Goal: Task Accomplishment & Management: Use online tool/utility

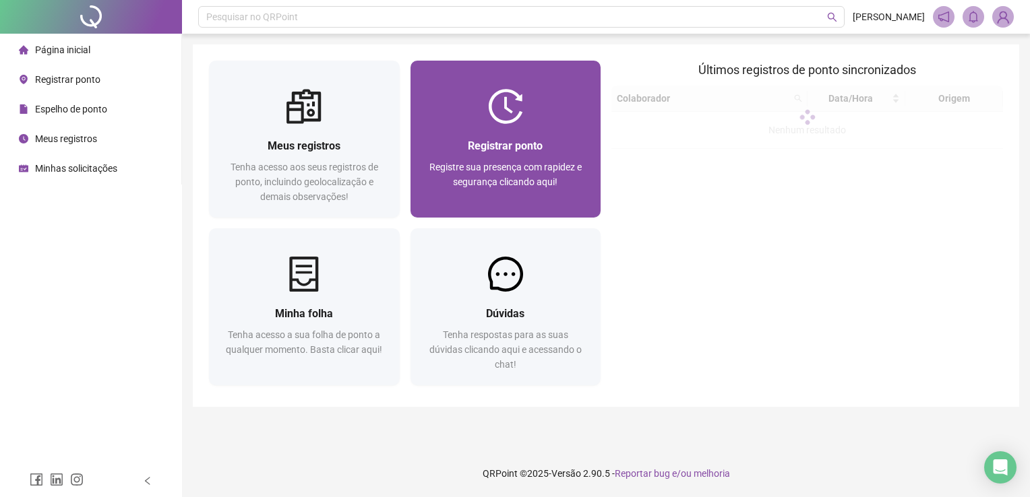
drag, startPoint x: 0, startPoint y: 0, endPoint x: 449, endPoint y: 202, distance: 492.0
click at [449, 202] on div "Registre sua presença com rapidez e segurança clicando aqui!" at bounding box center [506, 182] width 158 height 44
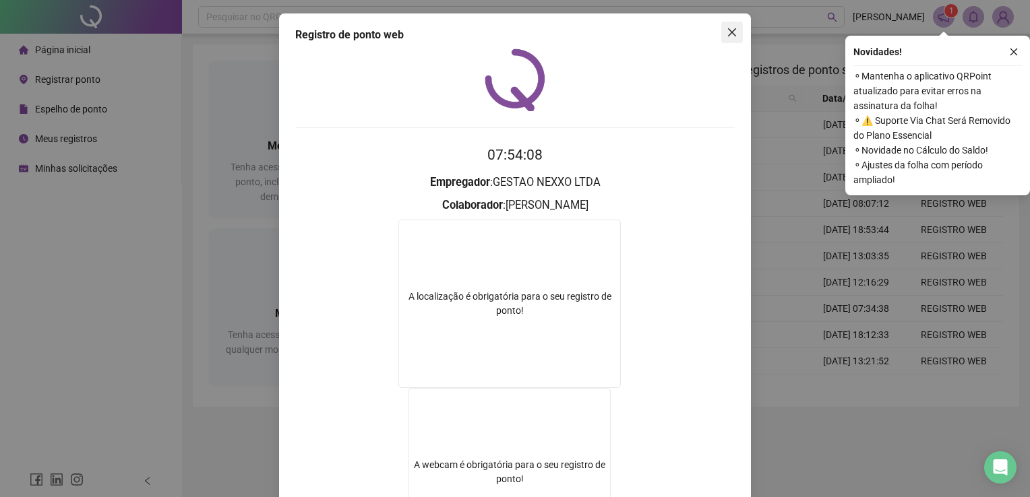
click at [728, 32] on icon "close" at bounding box center [732, 32] width 8 height 8
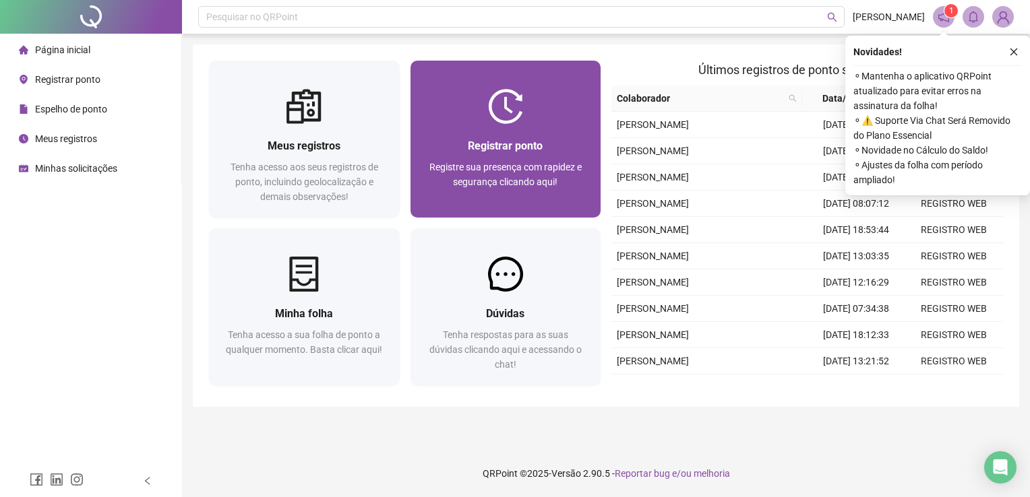
click at [534, 123] on div at bounding box center [505, 106] width 191 height 35
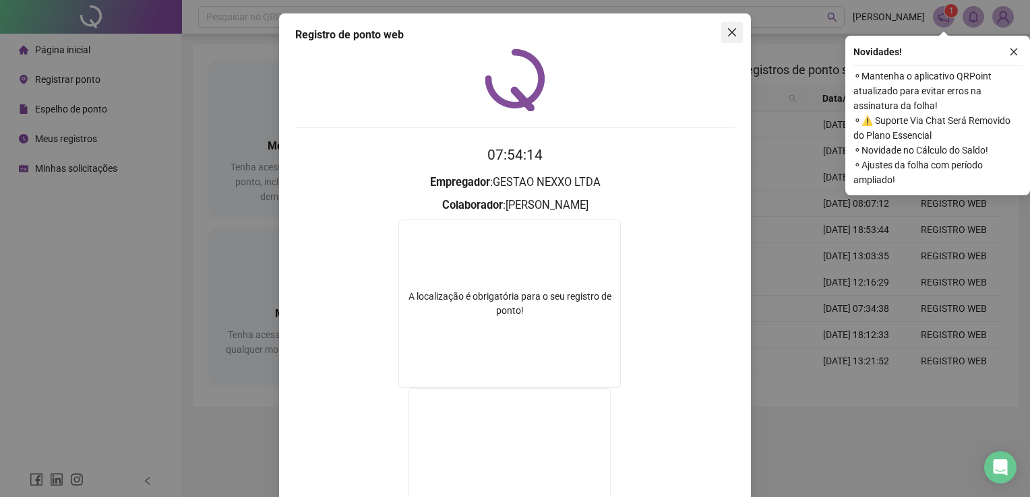
click at [727, 35] on icon "close" at bounding box center [732, 32] width 11 height 11
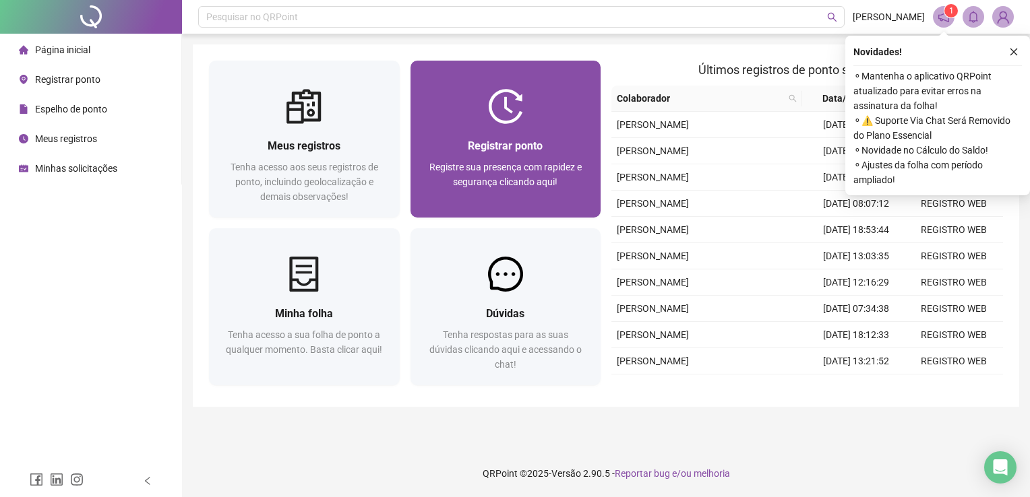
click at [523, 146] on span "Registrar ponto" at bounding box center [505, 146] width 75 height 13
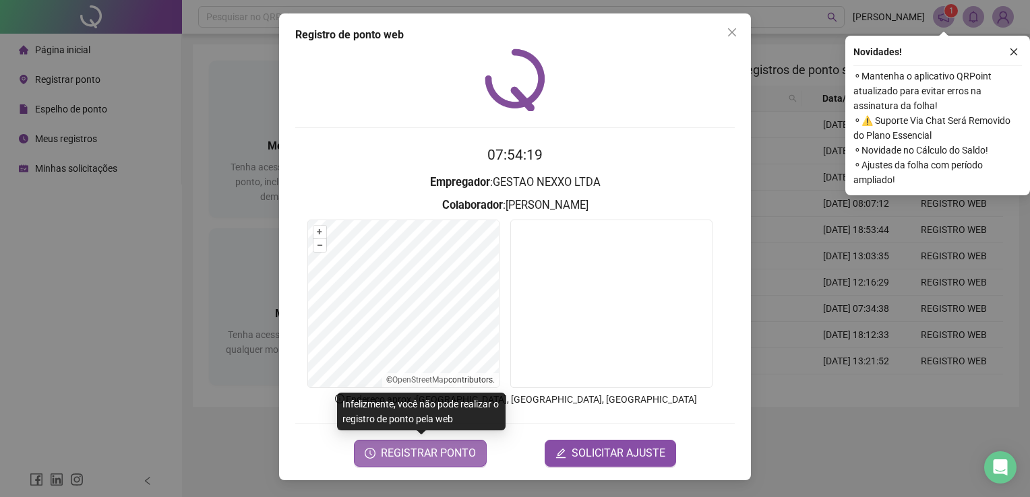
click at [439, 450] on span "REGISTRAR PONTO" at bounding box center [428, 454] width 95 height 16
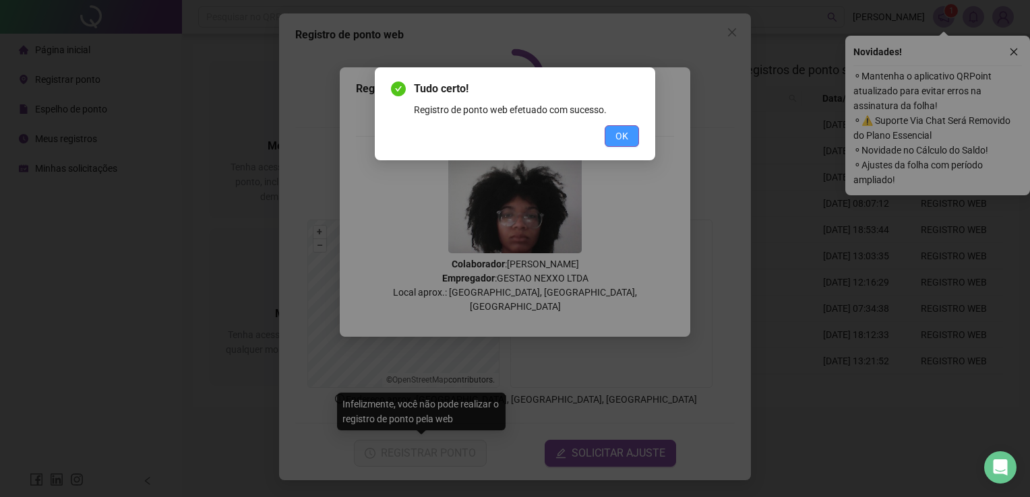
click at [612, 129] on button "OK" at bounding box center [622, 136] width 34 height 22
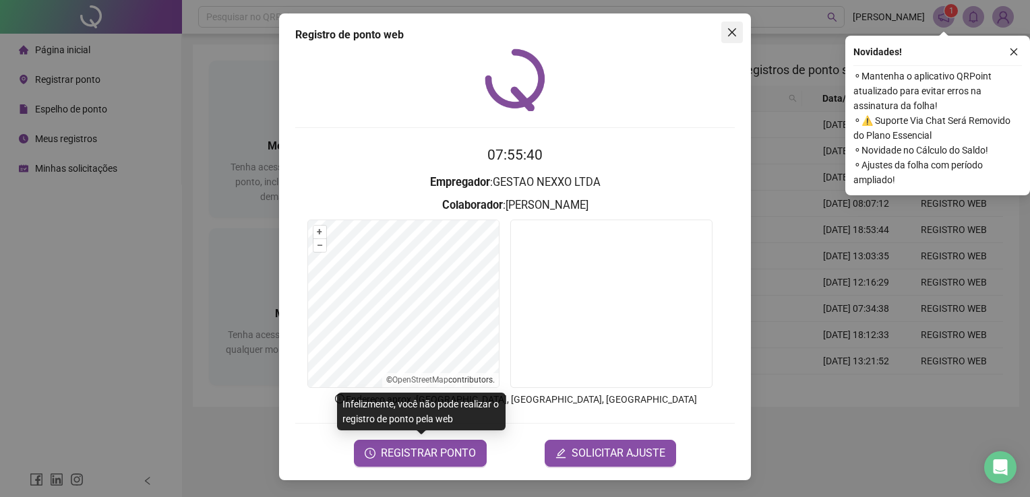
click at [735, 30] on icon "close" at bounding box center [732, 32] width 11 height 11
